Goal: Task Accomplishment & Management: Complete application form

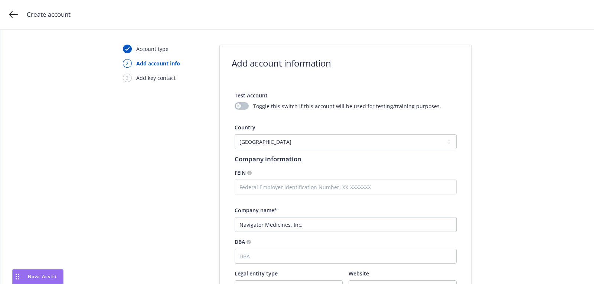
select select "US"
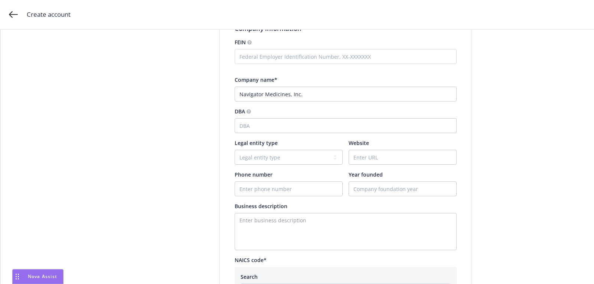
scroll to position [134, 0]
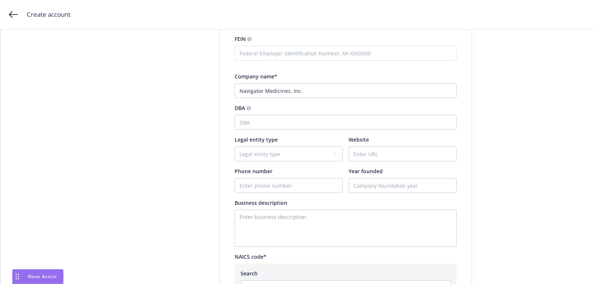
type input "Navigator Medicines, Inc."
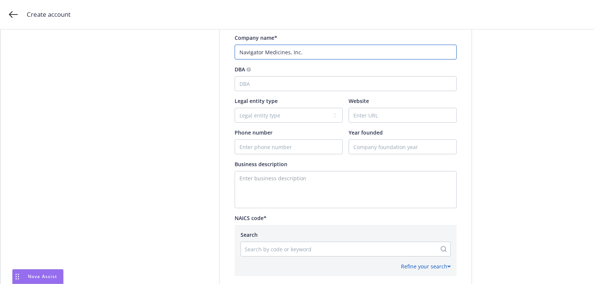
scroll to position [203, 0]
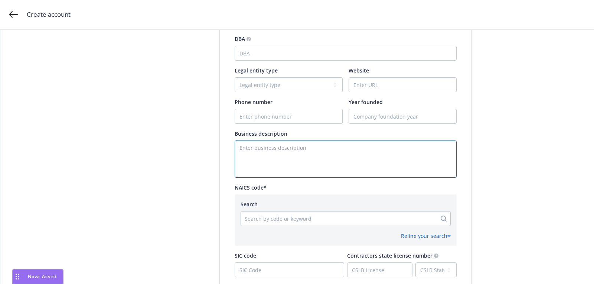
click at [321, 170] on textarea "Enter business description" at bounding box center [346, 158] width 222 height 37
paste textarea "Clinical stage drug development company"
type textarea "Clinical stage drug development company"
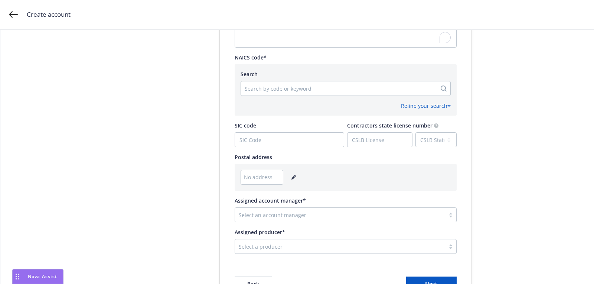
click at [279, 79] on div "Search Search by code or keyword" at bounding box center [346, 83] width 210 height 26
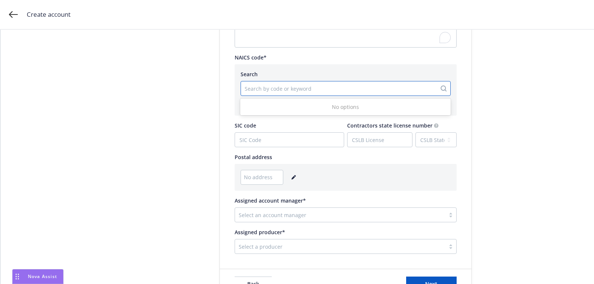
click at [279, 88] on div at bounding box center [339, 88] width 188 height 9
paste input "541714"
type input "541714"
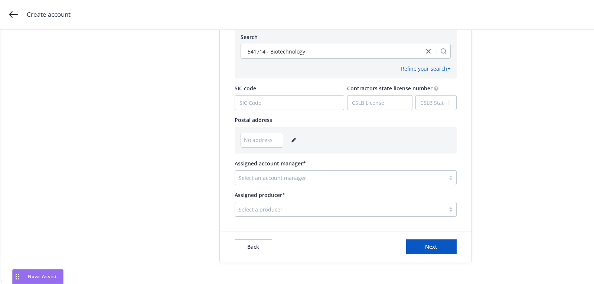
click at [295, 141] on link "editPencil" at bounding box center [293, 140] width 9 height 9
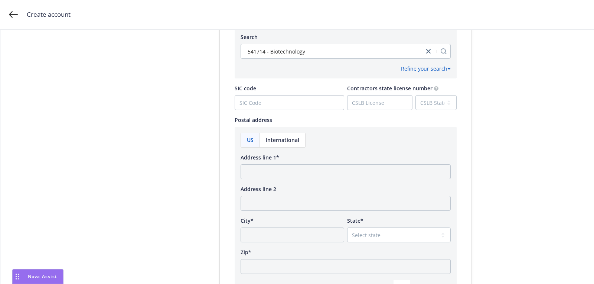
click at [288, 180] on div "US International Address line 1* Address line 2 City* State* Select state Zip* …" at bounding box center [346, 214] width 210 height 162
click at [288, 176] on input "Address line 1*" at bounding box center [346, 171] width 210 height 15
paste input "[STREET_ADDRESS][PERSON_NAME]"
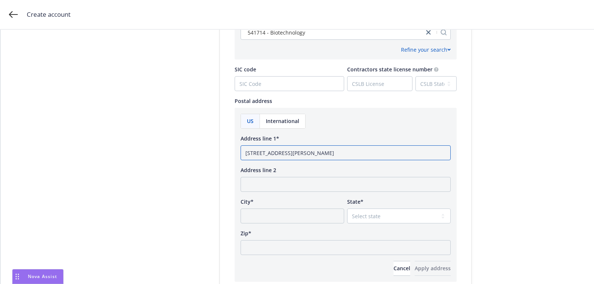
click at [339, 155] on input "[STREET_ADDRESS][PERSON_NAME]" at bounding box center [346, 152] width 210 height 15
type input "[STREET_ADDRESS][PERSON_NAME]"
click at [326, 240] on input "Zip*" at bounding box center [346, 247] width 210 height 15
paste input "07076"
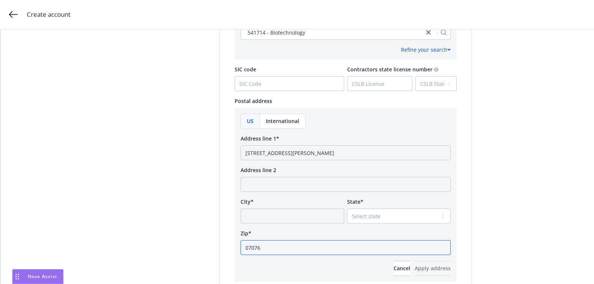
type input "07076"
click at [387, 210] on select "Select state" at bounding box center [399, 215] width 104 height 15
select select "NJ"
click at [347, 208] on select "Select state [US_STATE] [US_STATE] [US_STATE] [US_STATE] [US_STATE] [PERSON_NAM…" at bounding box center [399, 215] width 104 height 15
drag, startPoint x: 321, startPoint y: 153, endPoint x: 290, endPoint y: 153, distance: 30.8
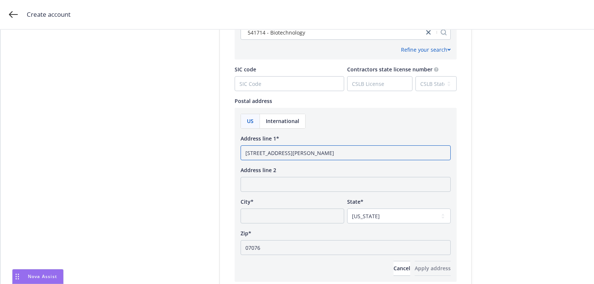
click at [290, 153] on input "[STREET_ADDRESS][PERSON_NAME]" at bounding box center [346, 152] width 210 height 15
type input "[STREET_ADDRESS][PERSON_NAME]"
click at [286, 215] on input "City*" at bounding box center [293, 215] width 104 height 15
paste input "[GEOGRAPHIC_DATA]"
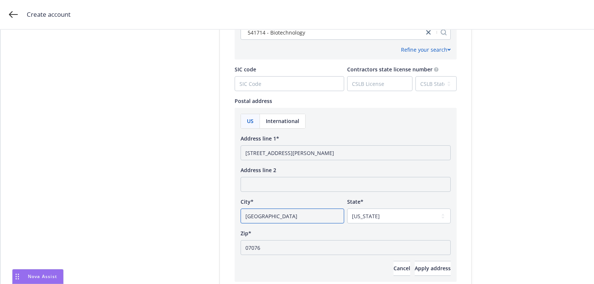
type input "[GEOGRAPHIC_DATA]"
drag, startPoint x: 288, startPoint y: 150, endPoint x: 381, endPoint y: 151, distance: 92.9
click at [365, 151] on input "[STREET_ADDRESS][PERSON_NAME]" at bounding box center [346, 152] width 210 height 15
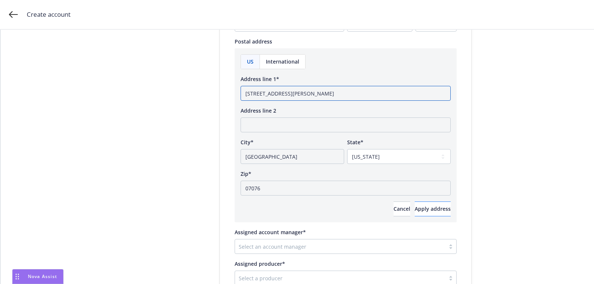
type input "[STREET_ADDRESS][PERSON_NAME]"
click at [431, 209] on span "Apply address" at bounding box center [433, 208] width 36 height 7
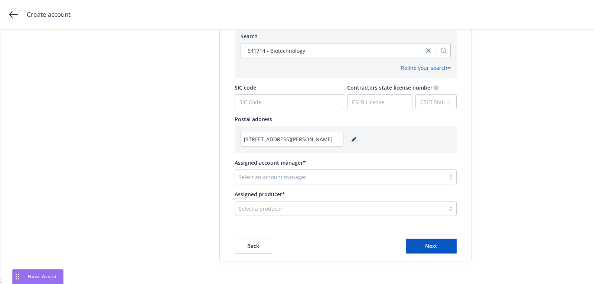
scroll to position [370, 0]
click at [310, 172] on div "Select an account manager" at bounding box center [340, 178] width 210 height 12
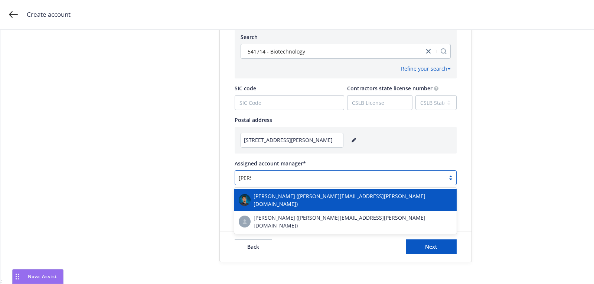
type input "harri"
click at [309, 201] on span "[PERSON_NAME] ([PERSON_NAME][EMAIL_ADDRESS][PERSON_NAME][DOMAIN_NAME])" at bounding box center [353, 200] width 199 height 16
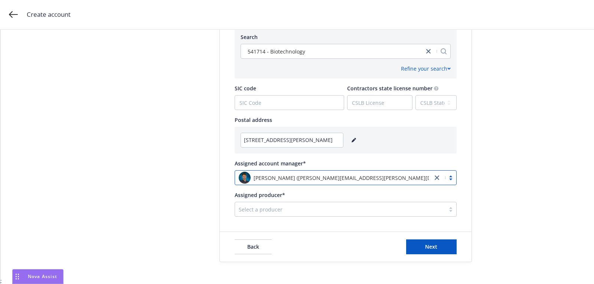
click at [330, 214] on div "Select a producer" at bounding box center [340, 209] width 210 height 12
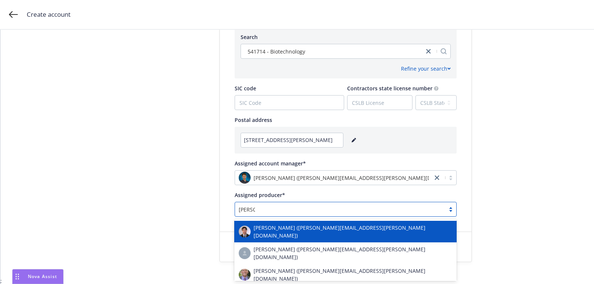
type input "[PERSON_NAME]"
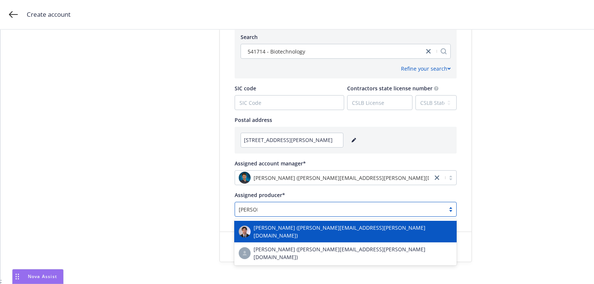
click at [315, 229] on span "[PERSON_NAME] ([PERSON_NAME][EMAIL_ADDRESS][PERSON_NAME][DOMAIN_NAME])" at bounding box center [353, 232] width 199 height 16
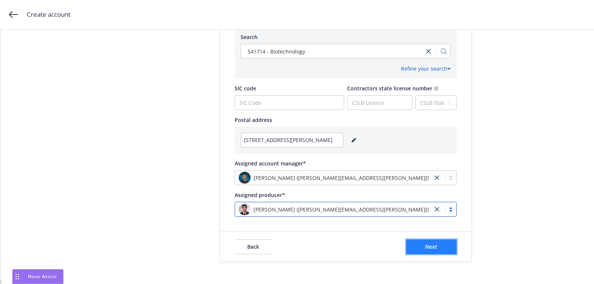
click at [430, 245] on span "Next" at bounding box center [431, 246] width 12 height 7
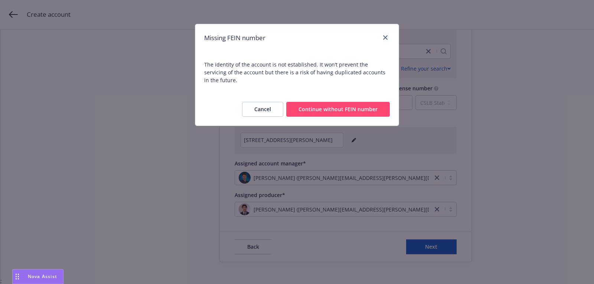
click at [347, 93] on div "Cancel Continue without FEIN number" at bounding box center [297, 109] width 204 height 33
click at [344, 102] on button "Continue without FEIN number" at bounding box center [338, 109] width 104 height 15
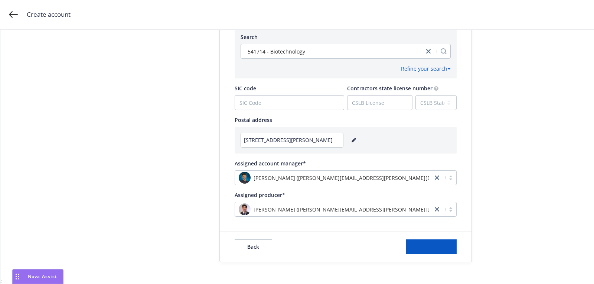
scroll to position [0, 0]
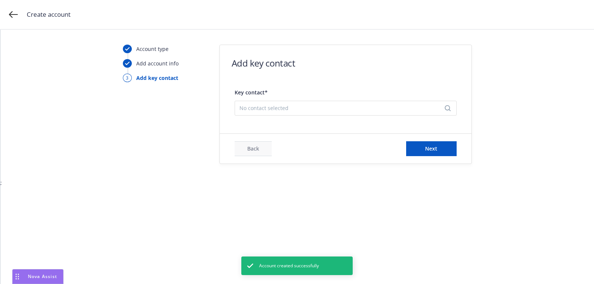
click at [325, 114] on div "No contact selected" at bounding box center [346, 108] width 222 height 15
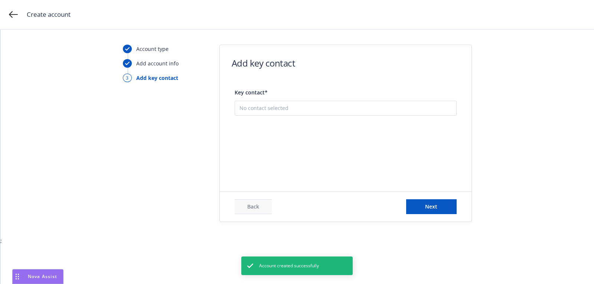
click at [317, 147] on button "Add new contact" at bounding box center [346, 145] width 212 height 15
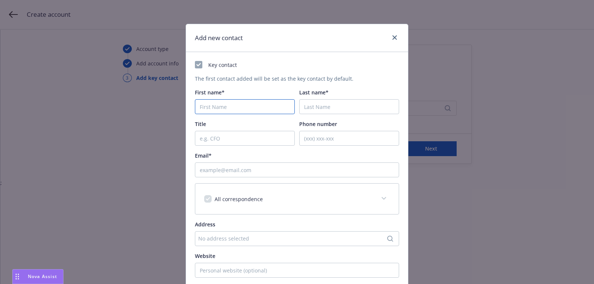
click at [248, 104] on input "First name*" at bounding box center [245, 106] width 100 height 15
paste input "Vasili"
type input "Vasili"
paste input "Kariolis"
type input "Kariolis"
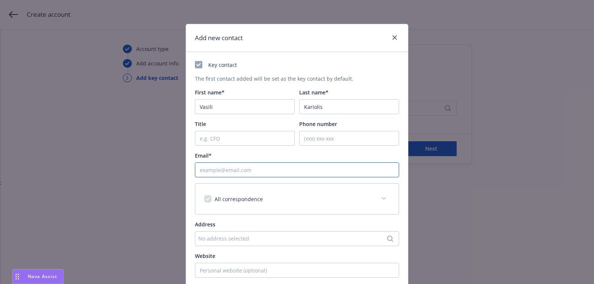
click at [301, 175] on input "Email*" at bounding box center [297, 169] width 204 height 15
paste input "[PERSON_NAME][EMAIL_ADDRESS][DOMAIN_NAME]"
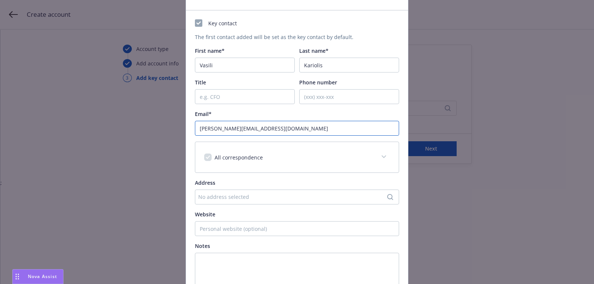
scroll to position [113, 0]
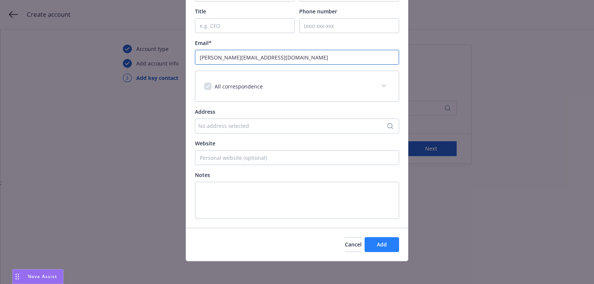
type input "[PERSON_NAME][EMAIL_ADDRESS][DOMAIN_NAME]"
click at [377, 242] on span "Add" at bounding box center [382, 244] width 10 height 7
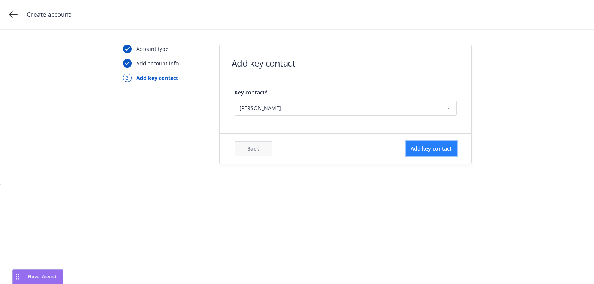
click at [434, 151] on span "Add key contact" at bounding box center [431, 148] width 41 height 7
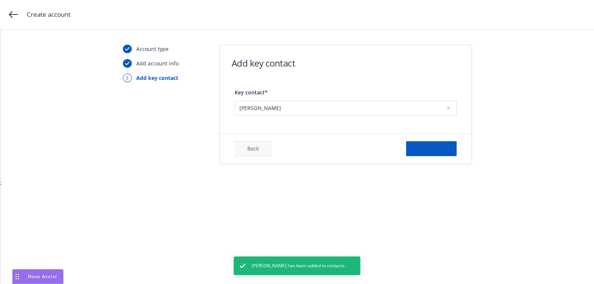
click at [380, 129] on form "Add key contact Key contact* [PERSON_NAME] Back Add key contact" at bounding box center [346, 104] width 252 height 118
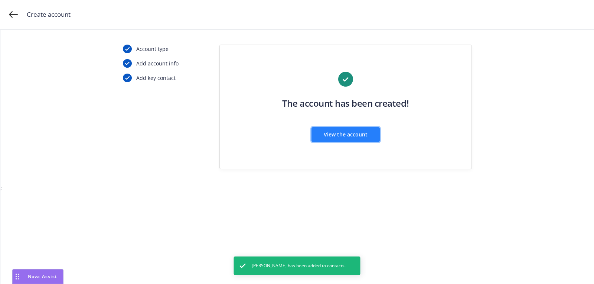
click at [378, 129] on button "View the account" at bounding box center [346, 134] width 68 height 15
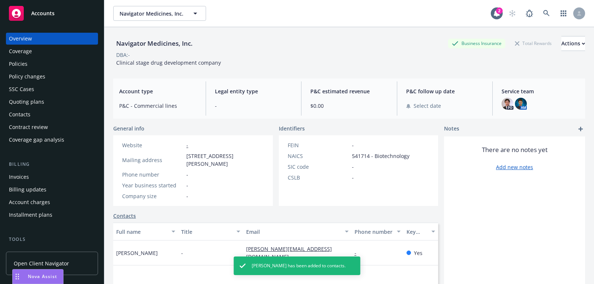
click at [60, 99] on div "Quoting plans" at bounding box center [52, 102] width 86 height 12
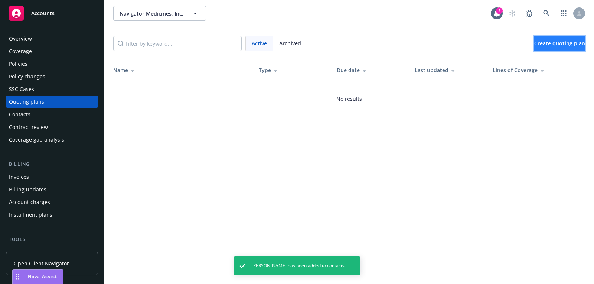
click at [534, 44] on span "Create quoting plan" at bounding box center [559, 43] width 51 height 7
